Goal: Transaction & Acquisition: Download file/media

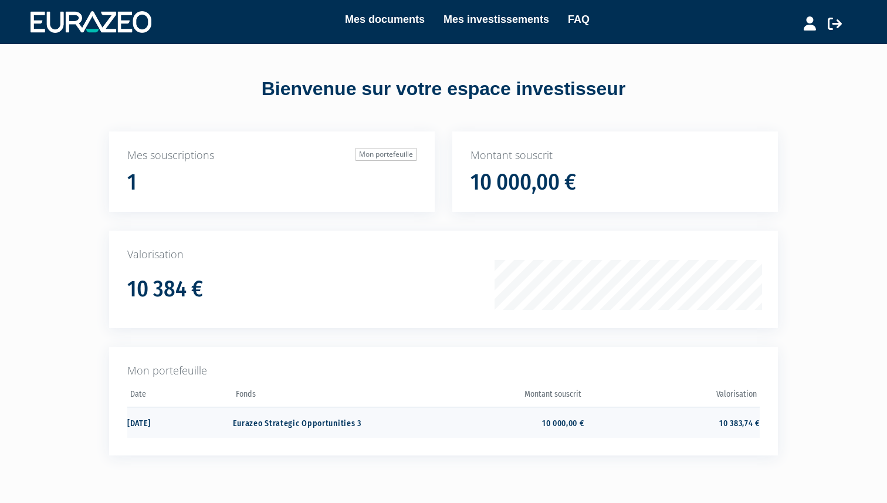
click at [373, 422] on td "Eurazeo Strategic Opportunities 3" at bounding box center [320, 422] width 175 height 31
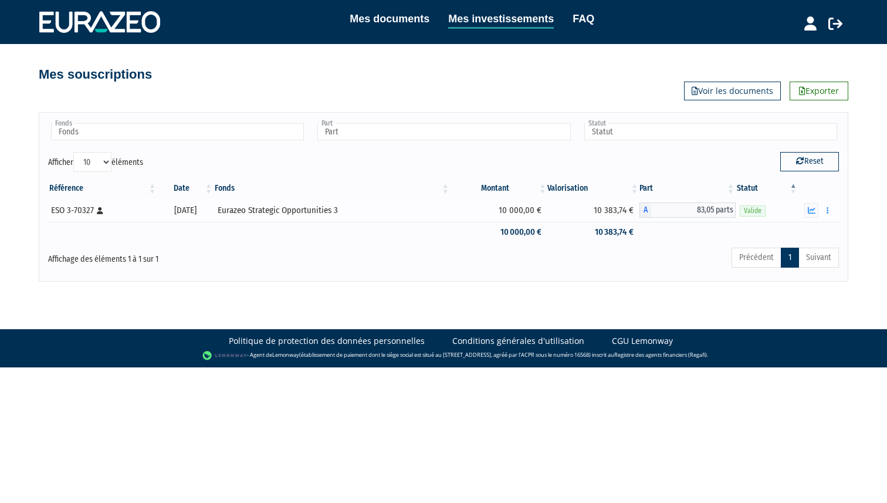
drag, startPoint x: 369, startPoint y: 210, endPoint x: 245, endPoint y: 211, distance: 124.4
click at [245, 211] on div "Eurazeo Strategic Opportunities 3" at bounding box center [332, 210] width 229 height 12
copy div "Eurazeo Strategic Opportunities 3"
click at [749, 87] on link "Voir les documents" at bounding box center [732, 91] width 97 height 19
click at [295, 209] on div "Eurazeo Strategic Opportunities 3" at bounding box center [332, 210] width 229 height 12
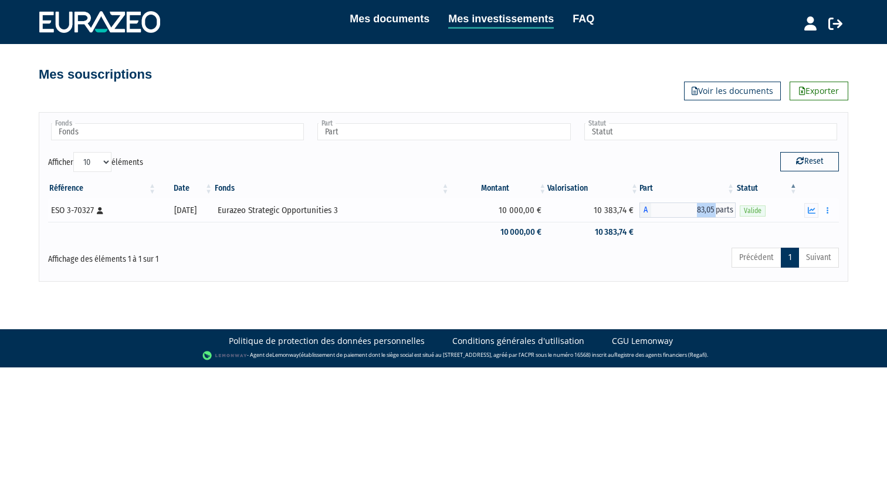
drag, startPoint x: 693, startPoint y: 207, endPoint x: 720, endPoint y: 207, distance: 27.0
click at [720, 207] on span "83,05 parts" at bounding box center [693, 209] width 85 height 15
copy span "83,05"
click at [829, 209] on icon "button" at bounding box center [828, 211] width 2 height 8
click at [814, 230] on link "Documents" at bounding box center [802, 231] width 59 height 19
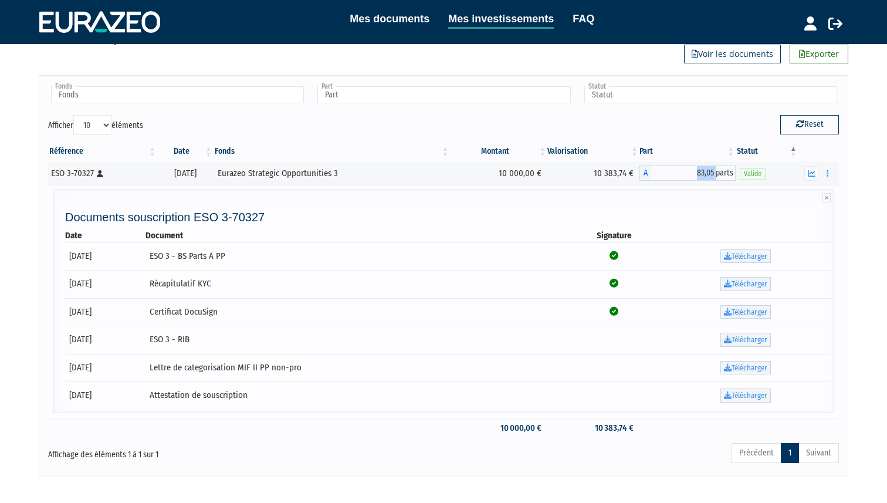
scroll to position [38, 0]
click at [751, 254] on link "Télécharger" at bounding box center [746, 256] width 50 height 14
click at [757, 284] on link "Télécharger" at bounding box center [746, 283] width 50 height 14
click at [758, 311] on link "Télécharger" at bounding box center [746, 312] width 50 height 14
click at [741, 394] on link "Télécharger" at bounding box center [746, 395] width 50 height 14
